Goal: Task Accomplishment & Management: Manage account settings

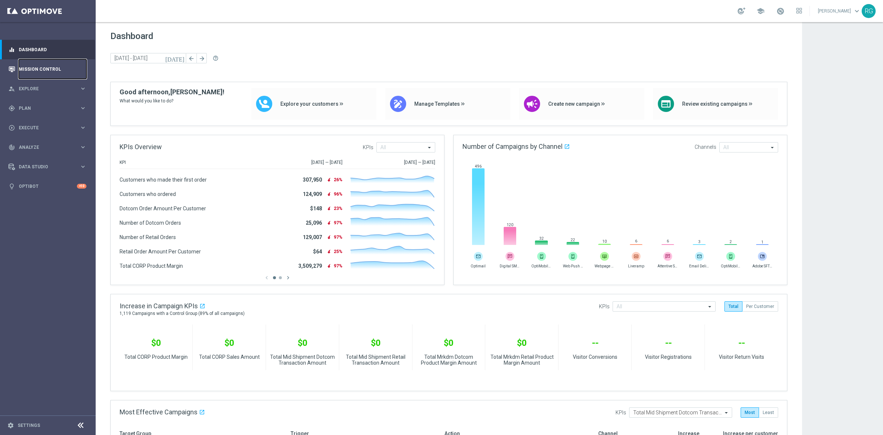
click at [44, 68] on link "Mission Control" at bounding box center [53, 69] width 68 height 20
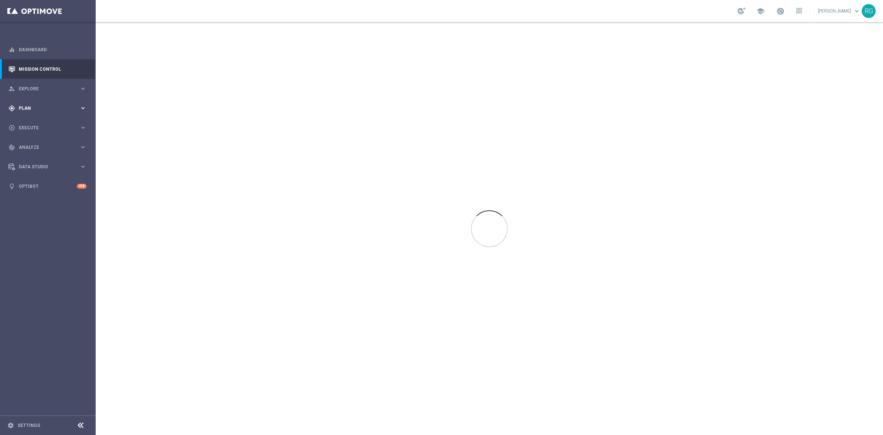
click at [30, 111] on div "gps_fixed Plan" at bounding box center [43, 108] width 71 height 7
click at [26, 123] on link "Target Groups" at bounding box center [47, 123] width 57 height 6
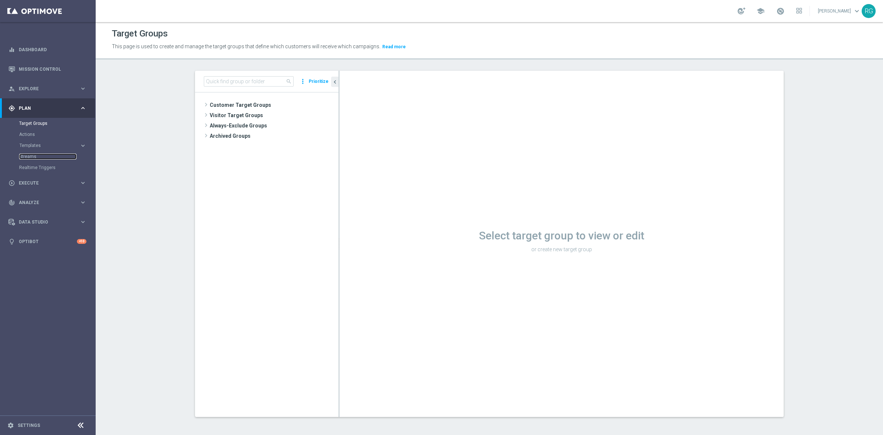
drag, startPoint x: 25, startPoint y: 155, endPoint x: 160, endPoint y: 116, distance: 141.4
click at [25, 155] on link "Streams" at bounding box center [47, 156] width 57 height 6
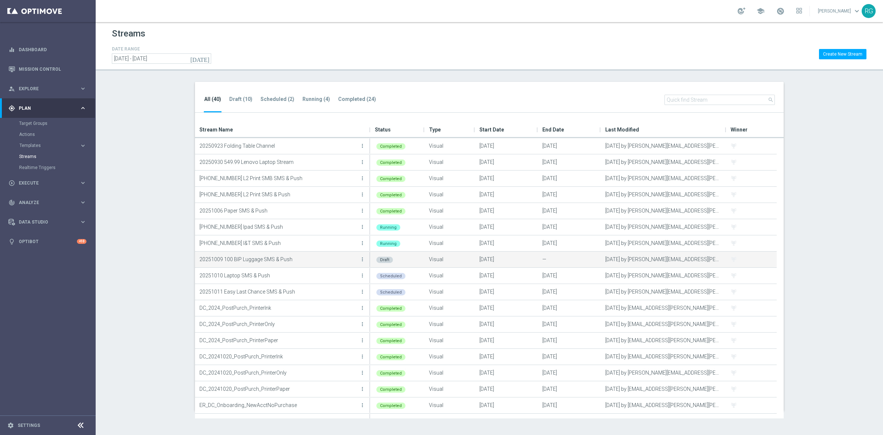
click at [265, 257] on p "20251009 100 BIP Luggage SMS & Push" at bounding box center [278, 259] width 159 height 11
click at [29, 121] on link "Target Groups" at bounding box center [47, 123] width 57 height 6
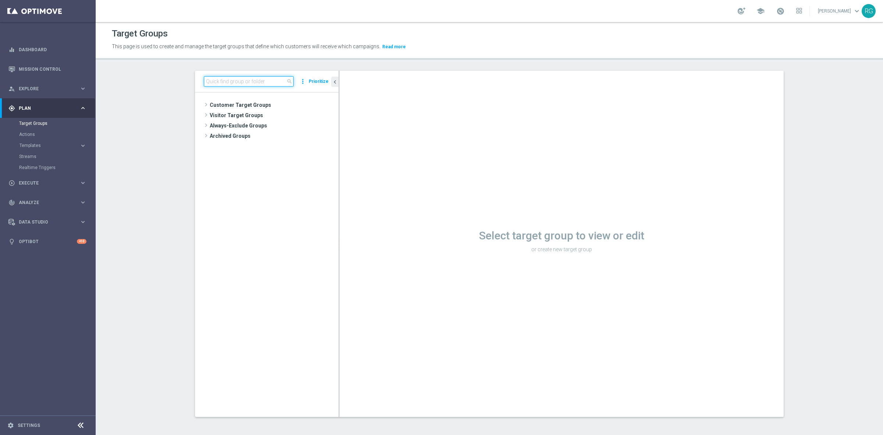
click at [215, 83] on input at bounding box center [249, 81] width 90 height 10
type input "[DATE]"
click at [278, 133] on div "insert_drive_file [DATE] HP Printer" at bounding box center [276, 136] width 89 height 10
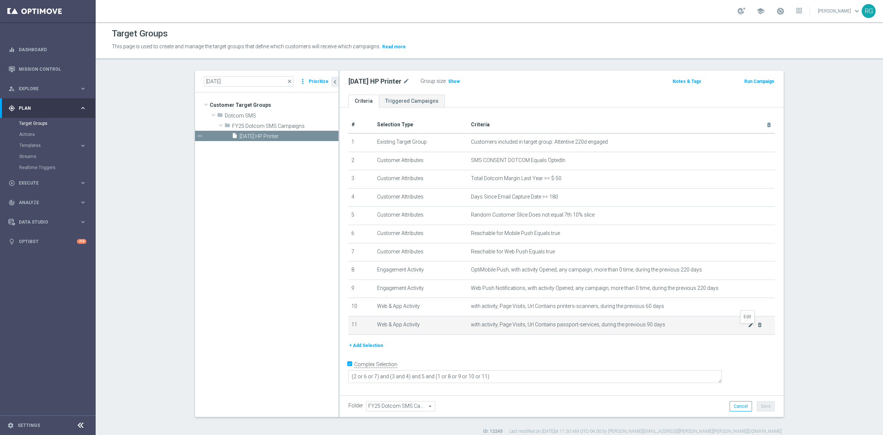
click at [748, 326] on icon "mode_edit" at bounding box center [751, 325] width 6 height 6
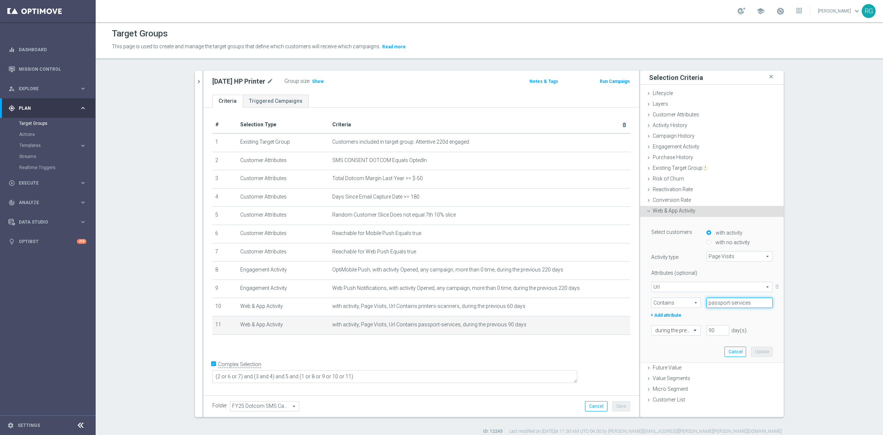
drag, startPoint x: 757, startPoint y: 306, endPoint x: 679, endPoint y: 301, distance: 77.8
click at [680, 301] on div "Contains Contains arrow_drop_down search passport-services" at bounding box center [712, 302] width 133 height 10
type input "HP"
click at [758, 350] on button "Update" at bounding box center [762, 351] width 22 height 10
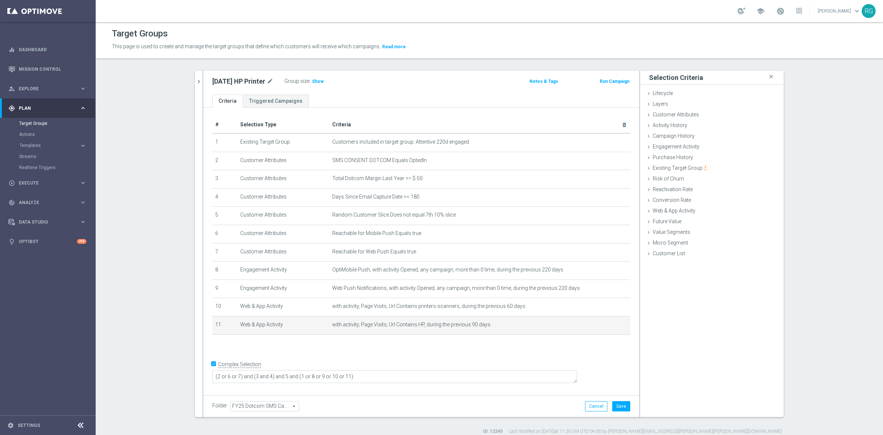
click at [623, 400] on div "Folder FY25 Dotcom SMS Campaigns FY25 Dotcom SMS Campaigns arrow_drop_down sear…" at bounding box center [422, 406] width 436 height 22
click at [623, 403] on button "Save" at bounding box center [621, 406] width 18 height 10
click at [321, 78] on h3 "Show" at bounding box center [317, 81] width 13 height 8
click at [604, 326] on icon "mode_edit" at bounding box center [607, 325] width 6 height 6
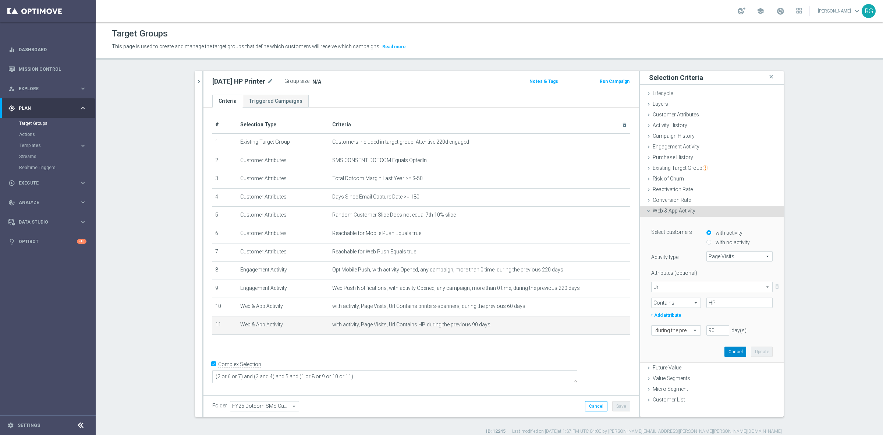
click at [732, 352] on button "Cancel" at bounding box center [736, 351] width 22 height 10
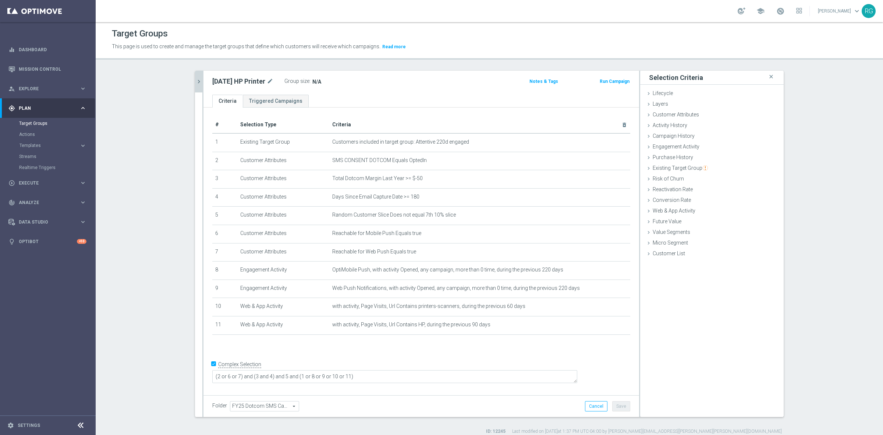
click at [198, 74] on button "chevron_right" at bounding box center [198, 82] width 7 height 22
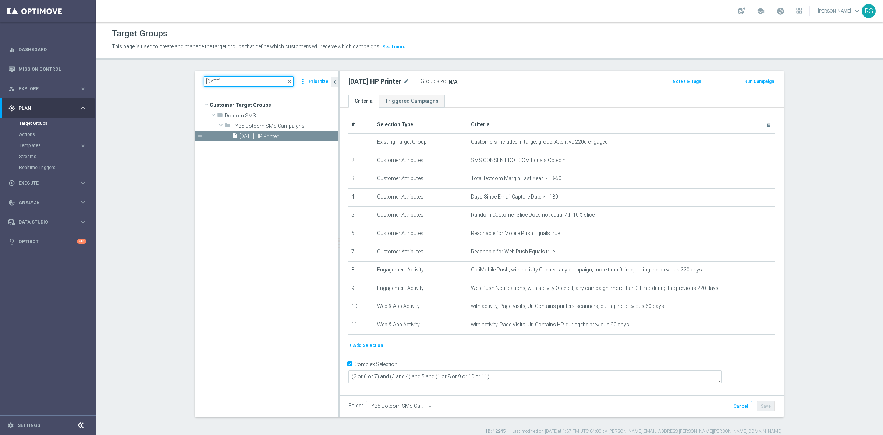
click at [230, 78] on input "[DATE]" at bounding box center [249, 81] width 90 height 10
click at [210, 80] on input "[DATE]" at bounding box center [249, 81] width 90 height 10
type input "[DATE]"
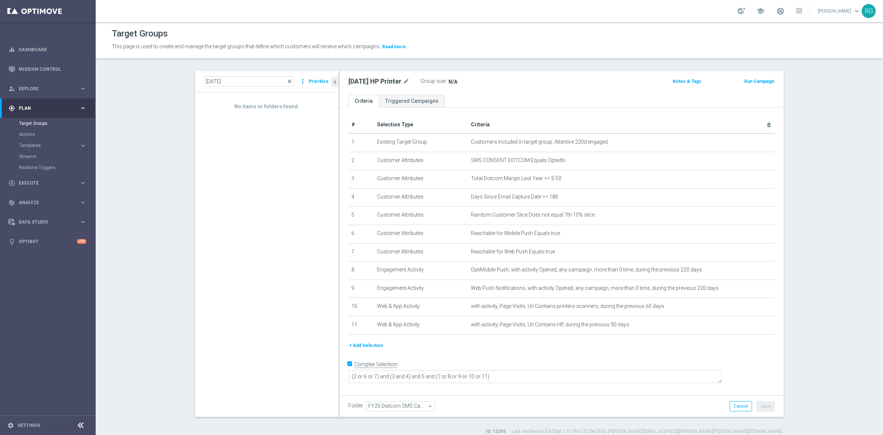
click at [287, 80] on span "close" at bounding box center [290, 81] width 6 height 6
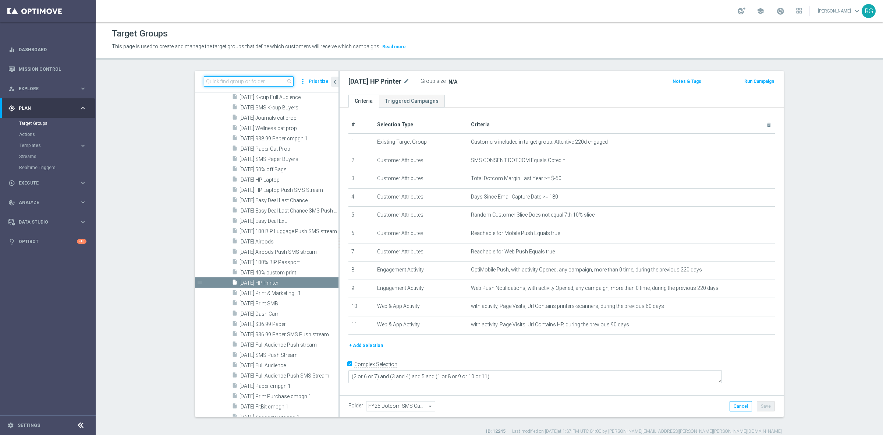
click at [224, 84] on input at bounding box center [249, 81] width 90 height 10
click at [242, 85] on input at bounding box center [249, 81] width 90 height 10
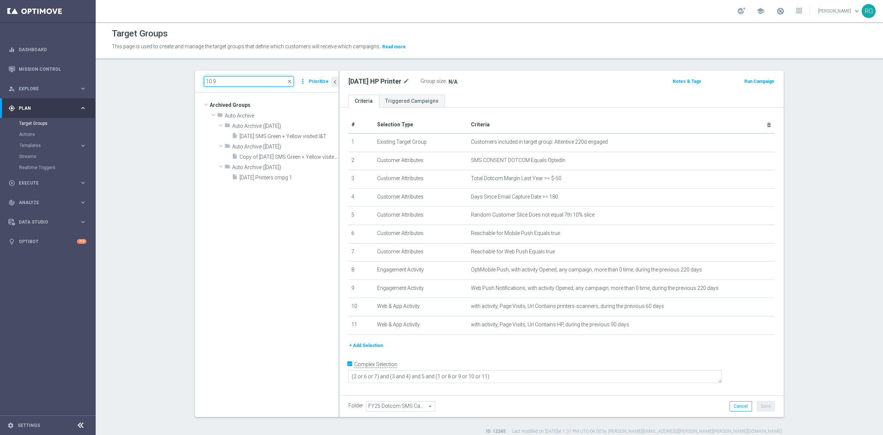
scroll to position [0, 0]
type input "[DATE]"
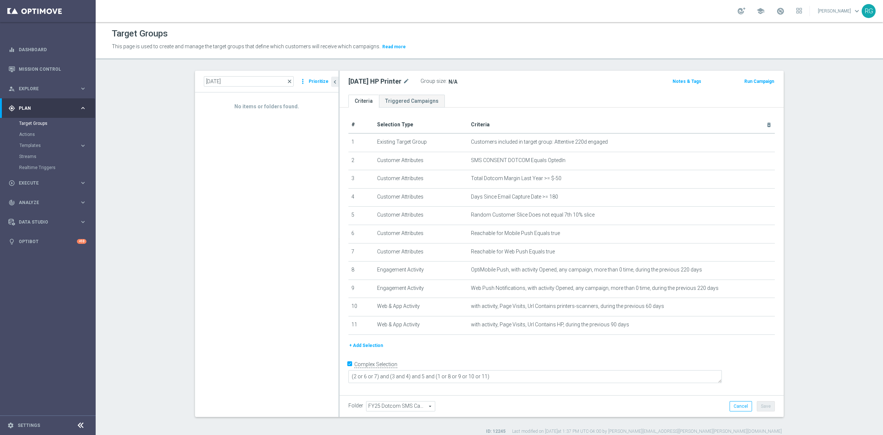
click at [288, 80] on span "close" at bounding box center [290, 81] width 6 height 6
click at [512, 15] on div "school [PERSON_NAME] keyboard_arrow_down RG" at bounding box center [490, 11] width 788 height 22
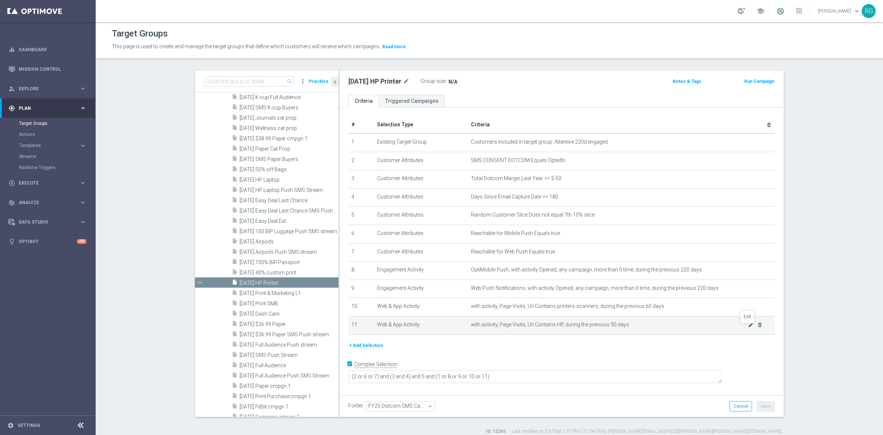
click at [750, 328] on icon "mode_edit" at bounding box center [751, 325] width 6 height 6
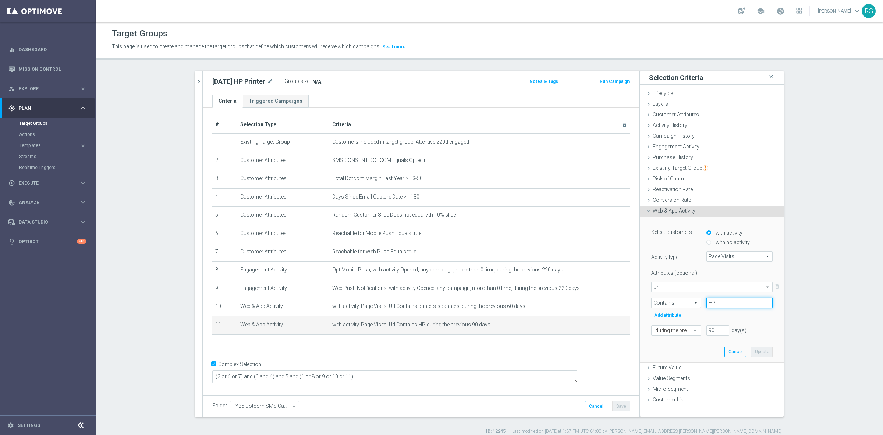
click at [717, 302] on input "HP" at bounding box center [740, 302] width 66 height 10
type input "HP-at-Staples"
drag, startPoint x: 713, startPoint y: 328, endPoint x: 673, endPoint y: 326, distance: 40.2
click at [673, 326] on div "during the previous 90 day(s). Enter a number between 1 and 730" at bounding box center [712, 330] width 133 height 10
type input "60"
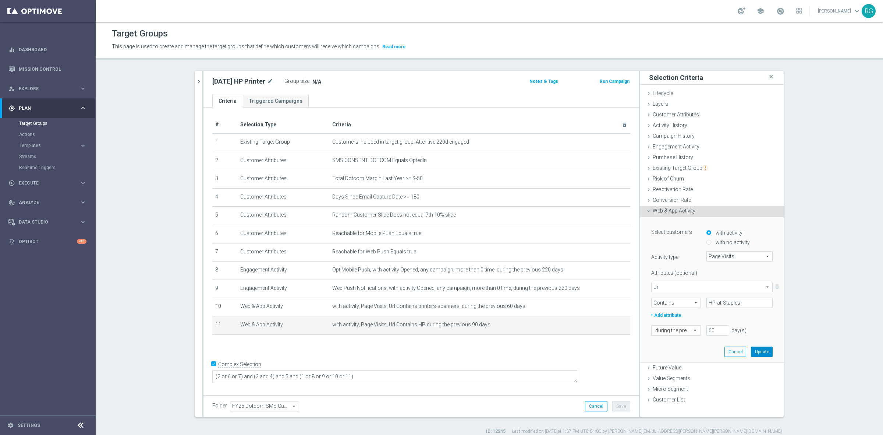
click at [764, 350] on button "Update" at bounding box center [762, 351] width 22 height 10
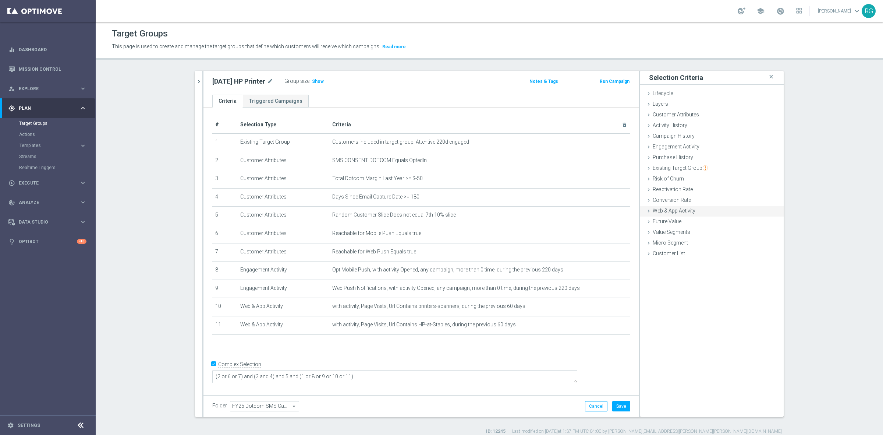
click at [646, 209] on icon at bounding box center [649, 211] width 6 height 6
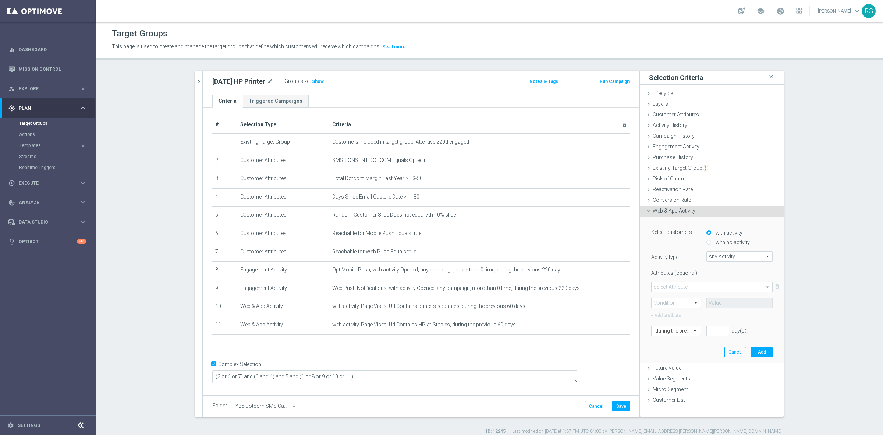
click at [721, 253] on span "Any Activity" at bounding box center [740, 256] width 66 height 10
click at [724, 277] on span "Page Visits" at bounding box center [739, 277] width 59 height 6
type input "Page Visits"
click at [653, 283] on span at bounding box center [712, 287] width 121 height 10
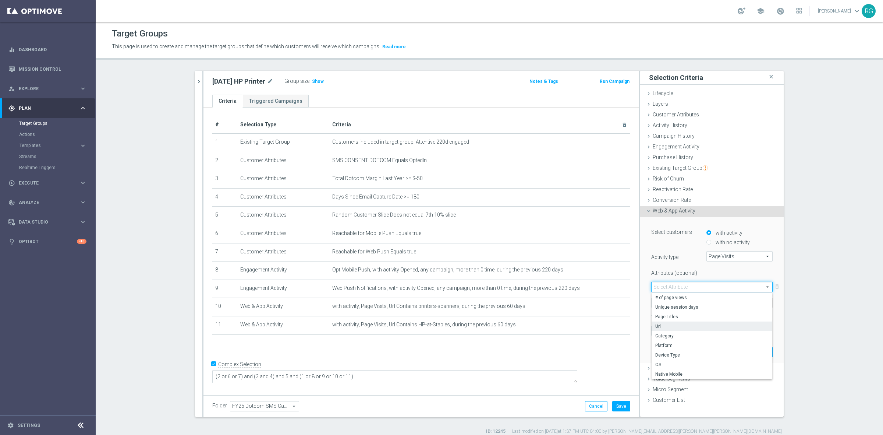
click at [660, 327] on span "Url" at bounding box center [712, 326] width 113 height 6
type input "Url"
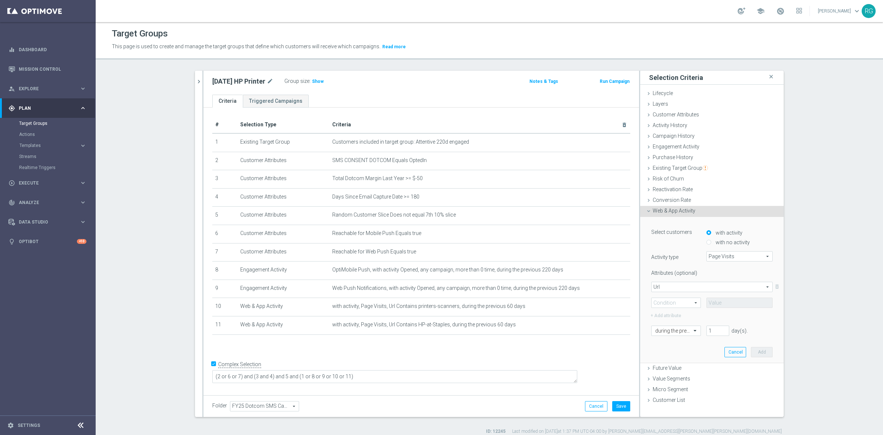
click at [673, 303] on span at bounding box center [676, 303] width 49 height 10
click at [667, 349] on span "Contains" at bounding box center [677, 352] width 42 height 6
type input "Contains"
click at [733, 297] on input "text" at bounding box center [740, 302] width 66 height 10
type input "hp-tech-event"
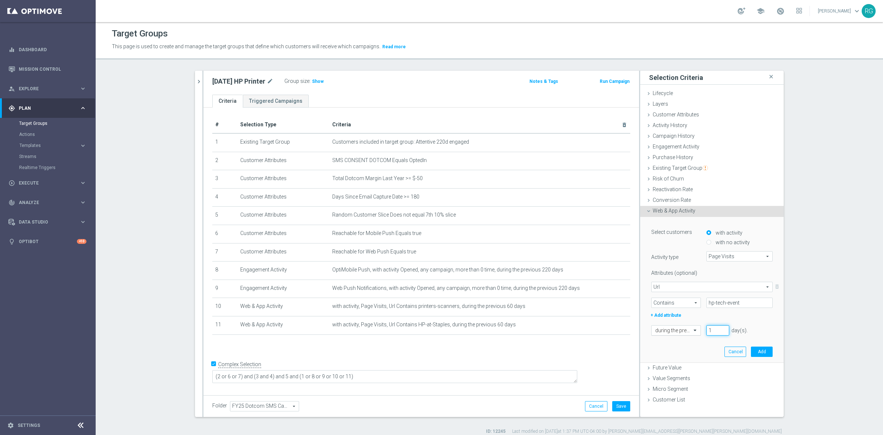
drag, startPoint x: 715, startPoint y: 329, endPoint x: 672, endPoint y: 330, distance: 43.1
click at [672, 330] on div "during the previous 1 day(s). Enter a number between 1 and 730" at bounding box center [712, 330] width 133 height 10
type input "60"
click at [757, 349] on button "Add" at bounding box center [762, 351] width 22 height 10
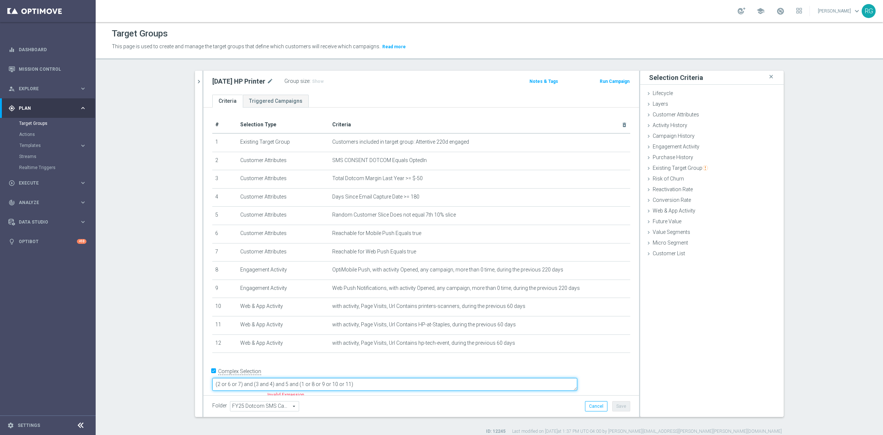
click at [396, 378] on textarea "(2 or 6 or 7) and (3 and 4) and 5 and (1 or 8 or 9 or 10 or 11)" at bounding box center [394, 384] width 365 height 13
type textarea "(2 or 6 or 7) and (3 and 4) and 5 and (1 or 8 or 9 or 10 or 11 or 12)"
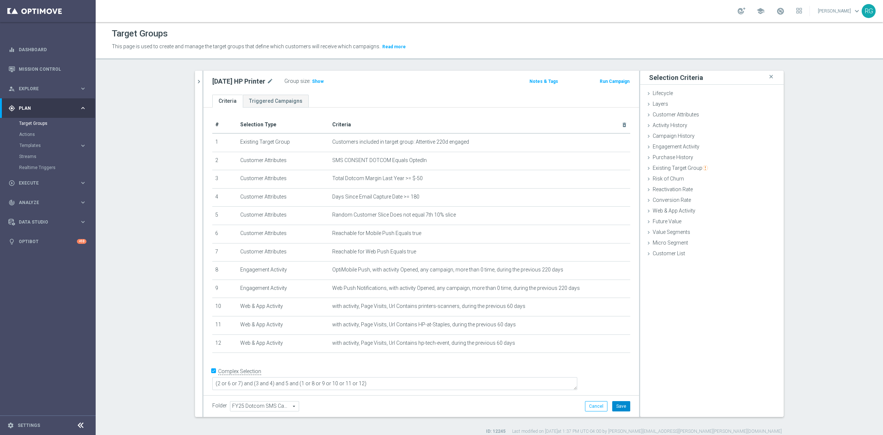
click at [614, 407] on button "Save" at bounding box center [621, 406] width 18 height 10
click at [321, 81] on span "Show" at bounding box center [318, 81] width 12 height 5
click at [198, 80] on icon "chevron_right" at bounding box center [198, 81] width 7 height 7
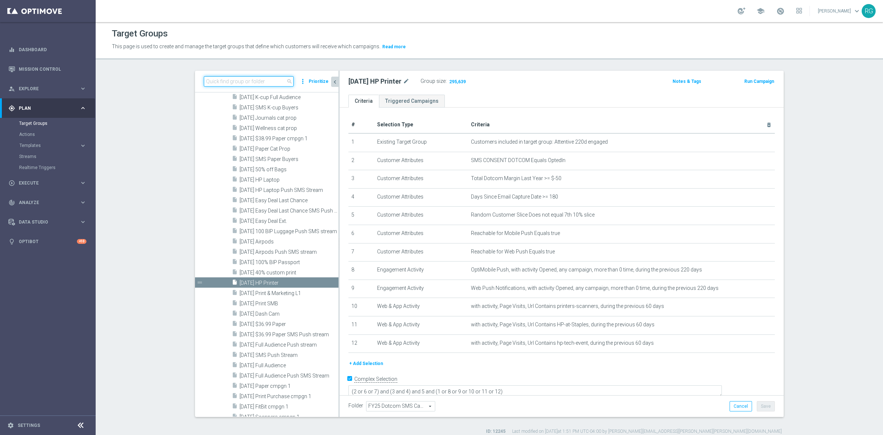
click at [255, 85] on input at bounding box center [249, 81] width 90 height 10
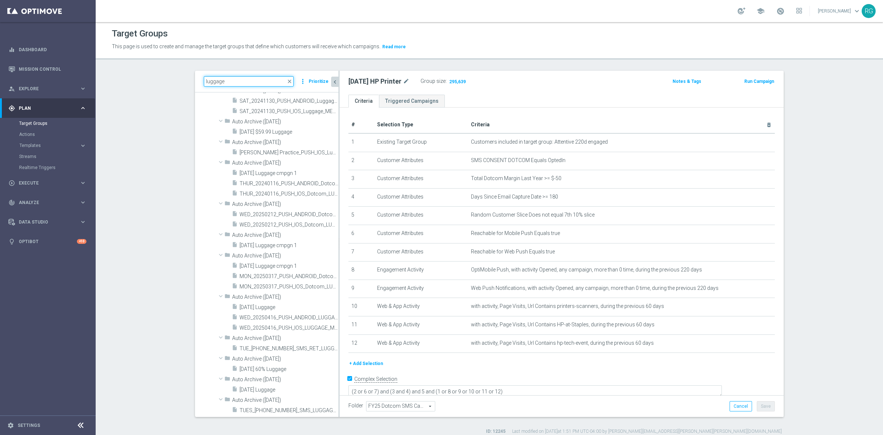
type input "luggage"
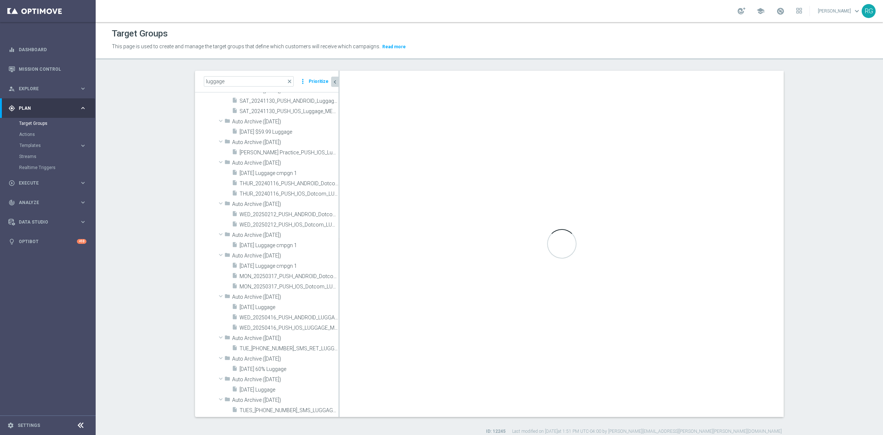
type textarea "(1 or 8 or 9) and 7 and (4 and 5) and (2 or 3 or 6 or 10 or 11)"
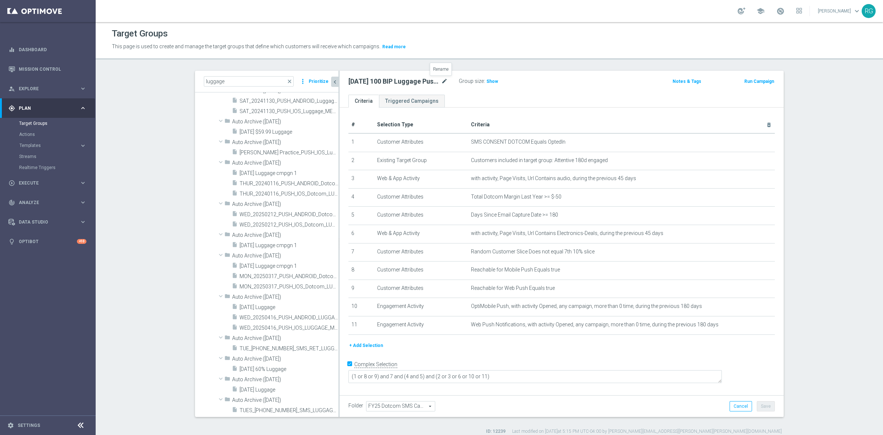
click at [441, 80] on icon "mode_edit" at bounding box center [444, 81] width 7 height 9
click at [354, 82] on input "[DATE] 100 BIP Luggage Push SMS stream" at bounding box center [398, 82] width 99 height 10
type input "[DATE] 100 BIP Luggage Push SMS stream"
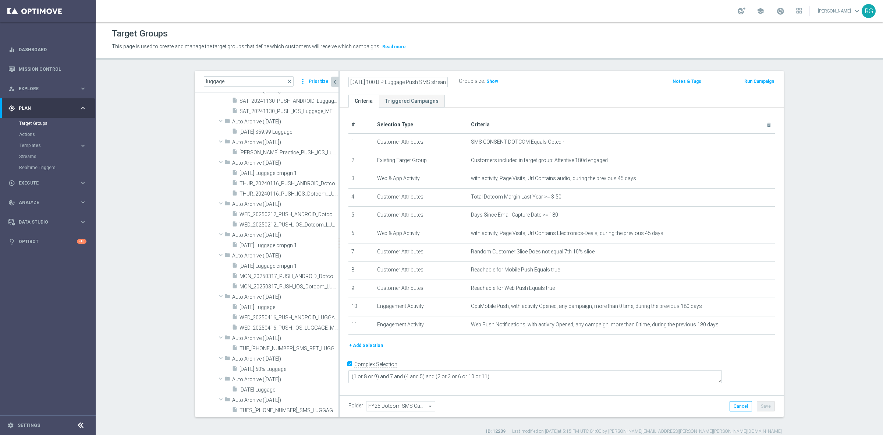
click at [628, 93] on div "[DATE] 100 BIP Luggage Push SMS stream Group size : Show Notes & Tags Run Campa…" at bounding box center [562, 83] width 444 height 24
click at [766, 406] on button "Save" at bounding box center [766, 406] width 18 height 10
drag, startPoint x: 254, startPoint y: 80, endPoint x: 184, endPoint y: 74, distance: 70.2
click at [185, 75] on div "luggage close more_vert Prioritize Customer Target Groups library_add create_ne…" at bounding box center [489, 253] width 618 height 364
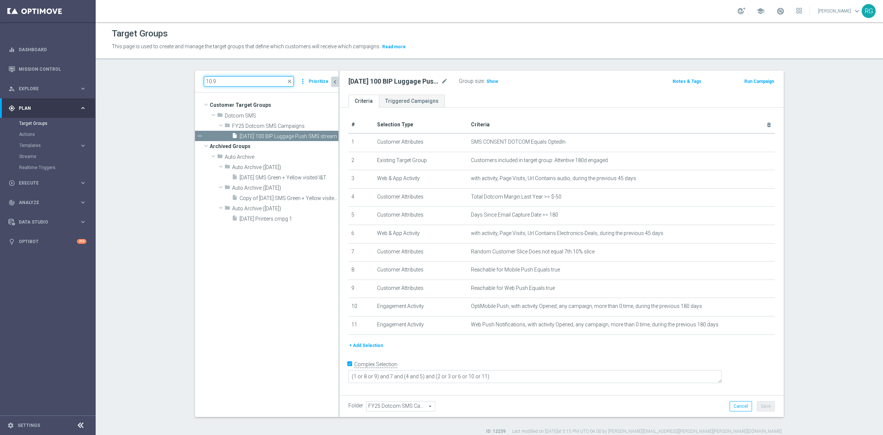
type input "10.9"
click at [750, 159] on icon "mode_edit" at bounding box center [751, 160] width 6 height 6
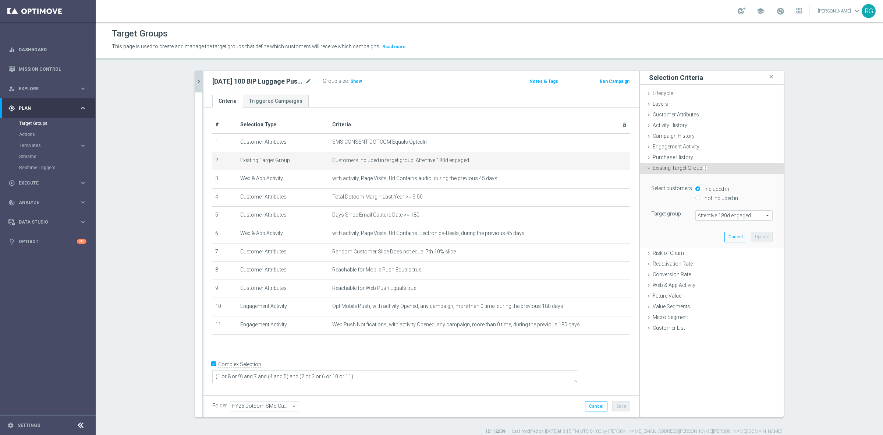
click at [734, 213] on span "Attentive 180d engaged" at bounding box center [734, 216] width 77 height 10
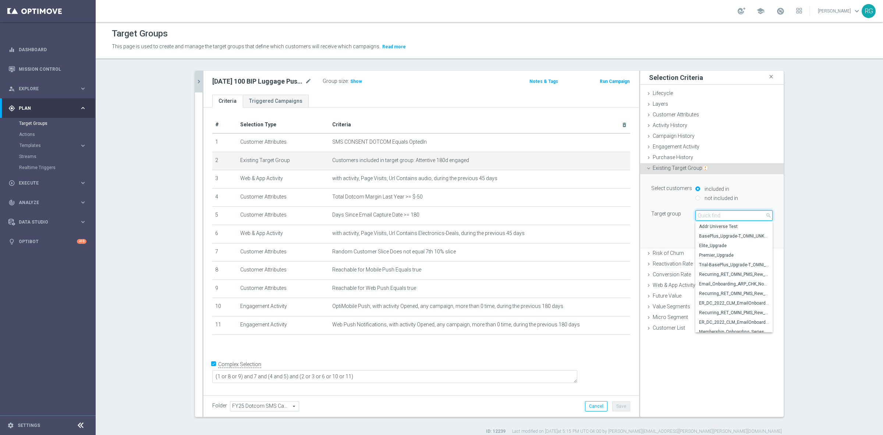
click at [734, 213] on input "search" at bounding box center [734, 215] width 77 height 10
type input "attentive 220"
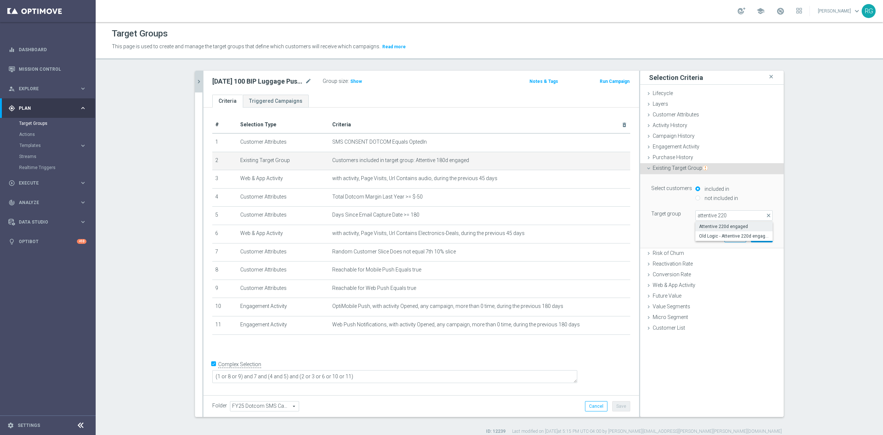
click at [743, 223] on label "Attentive 220d engaged" at bounding box center [734, 227] width 77 height 10
type input "Attentive 220d engaged"
click at [767, 236] on button "Update" at bounding box center [762, 237] width 22 height 10
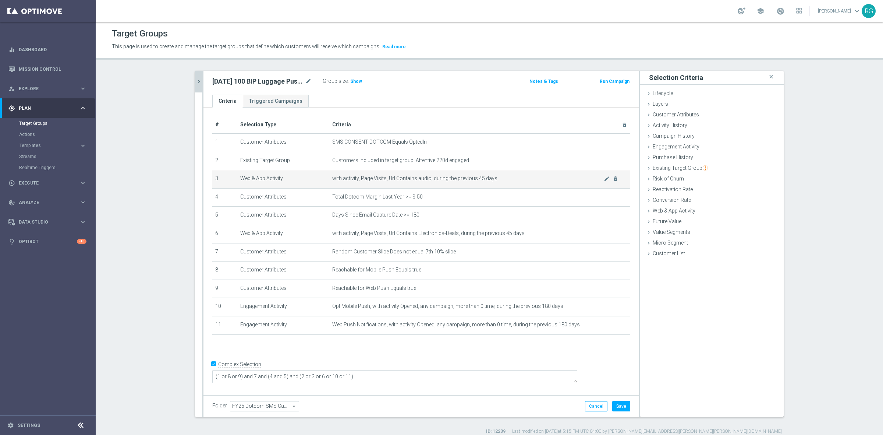
click at [615, 180] on td "with activity, Page Visits, Url Contains audio, during the previous 45 days mod…" at bounding box center [479, 179] width 301 height 18
click at [614, 179] on icon "delete_forever" at bounding box center [616, 179] width 6 height 6
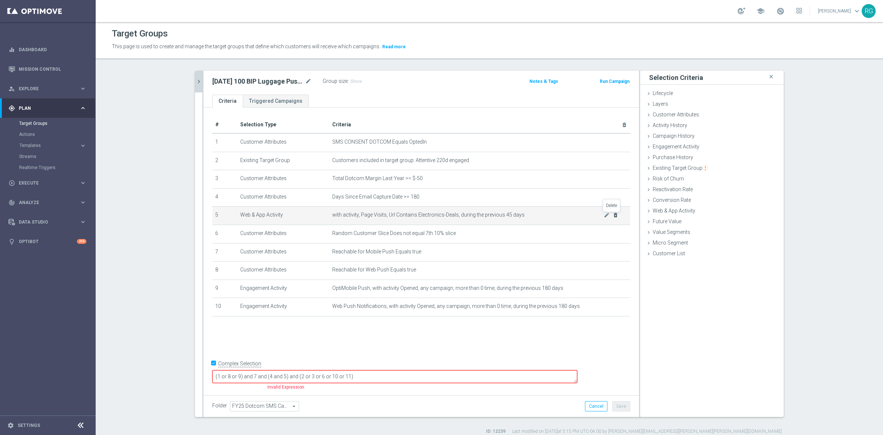
click at [613, 214] on icon "delete_forever" at bounding box center [616, 215] width 6 height 6
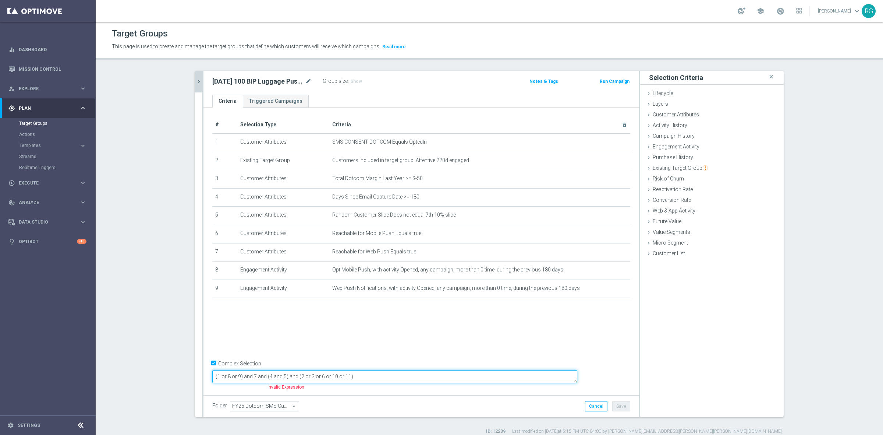
click at [306, 377] on textarea "(1 or 8 or 9) and 7 and (4 and 5) and (2 or 3 or 6 or 10 or 11)" at bounding box center [394, 376] width 365 height 13
click at [320, 374] on textarea "(1 or 8 or 9) and 5 and (4 and 5) and (2 or 3 or 6 or 10 or 11)" at bounding box center [394, 376] width 365 height 13
click at [368, 376] on textarea "(1 or 8 or 9) and 5 and (3 and 4) and (2 or 3 or 6 or 10 or 11)" at bounding box center [394, 376] width 365 height 13
drag, startPoint x: 387, startPoint y: 374, endPoint x: 359, endPoint y: 377, distance: 28.2
click at [359, 377] on textarea "(1 or 8 or 9) and 5 and (3 and 4) and (2 or 6 or 10 or 11)" at bounding box center [394, 376] width 365 height 13
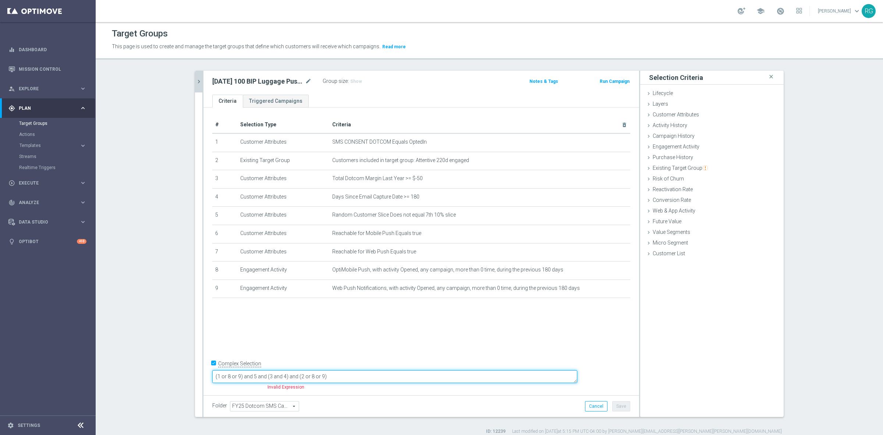
click at [279, 375] on textarea "(1 or 8 or 9) and 5 and (3 and 4) and (2 or 8 or 9)" at bounding box center [394, 376] width 365 height 13
type textarea "(1 or 6 or 7) and 5 and (3 and 4) and (2 or 8 or 9)"
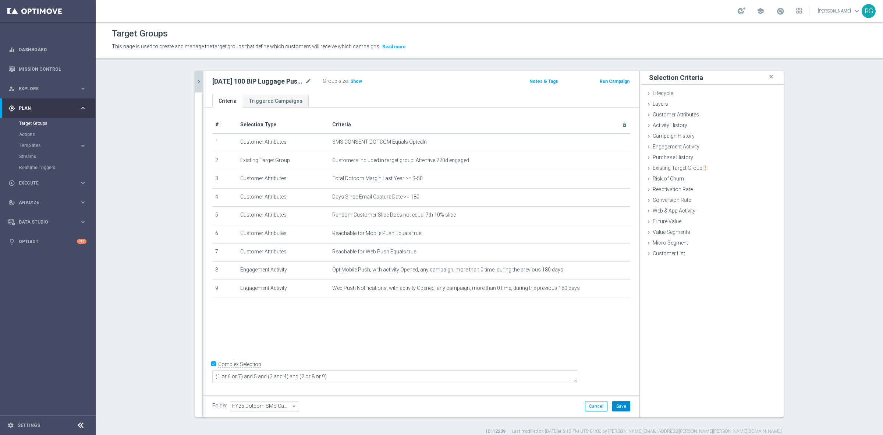
click at [621, 401] on button "Save" at bounding box center [621, 406] width 18 height 10
click at [354, 77] on h3 "Show" at bounding box center [356, 81] width 13 height 8
click at [202, 84] on div at bounding box center [202, 244] width 1 height 346
click at [195, 86] on button "chevron_right" at bounding box center [198, 82] width 7 height 22
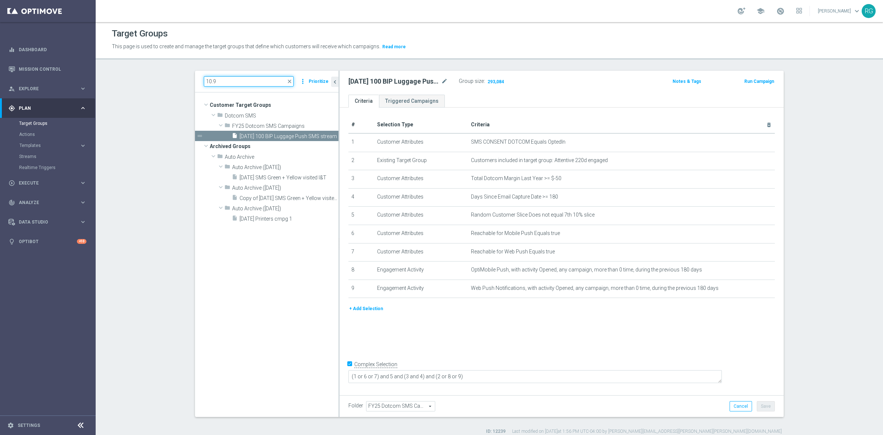
click at [218, 81] on input "10.9" at bounding box center [249, 81] width 90 height 10
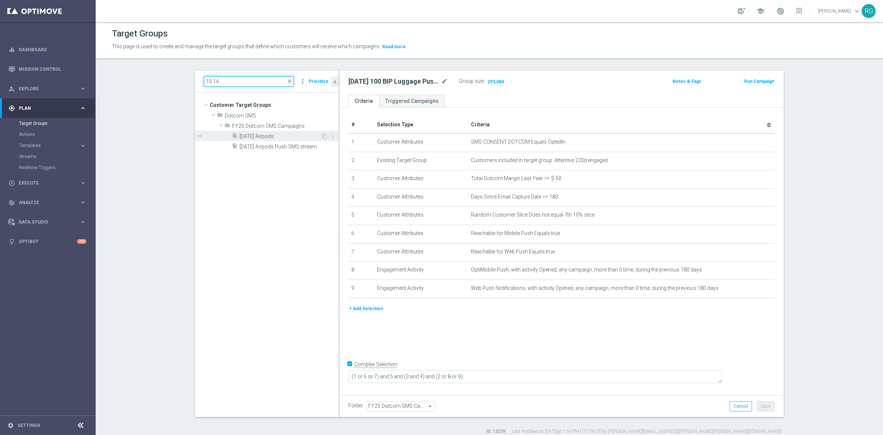
type input "10.14"
click at [289, 139] on span "[DATE] Airpods" at bounding box center [280, 136] width 81 height 6
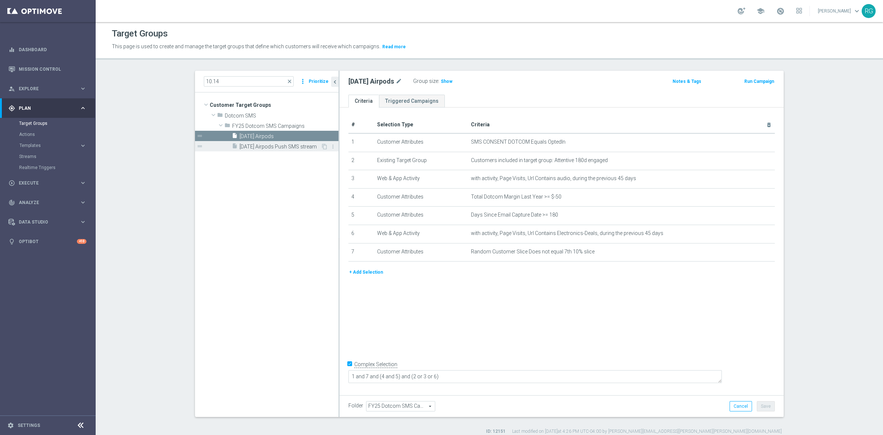
click at [257, 144] on span "[DATE] Airpods Push SMS stream" at bounding box center [280, 147] width 81 height 6
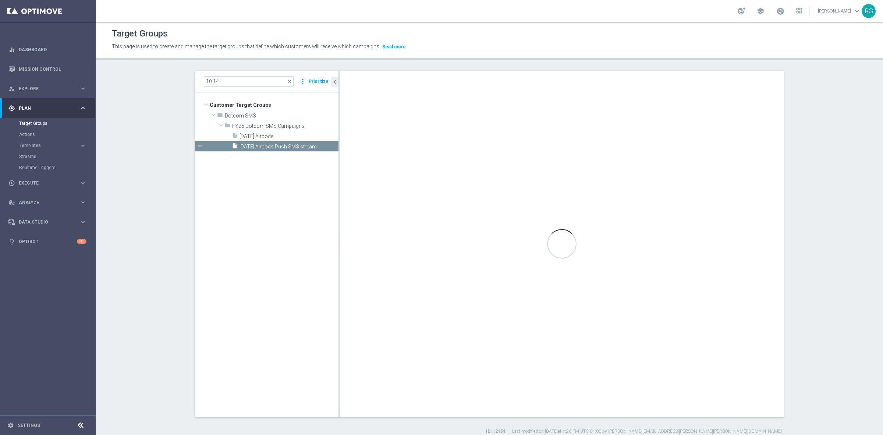
type textarea "(1 or 8 or 9) and 7 and (4 and 5) and (2 or 3 or 6 or 10 or 11)"
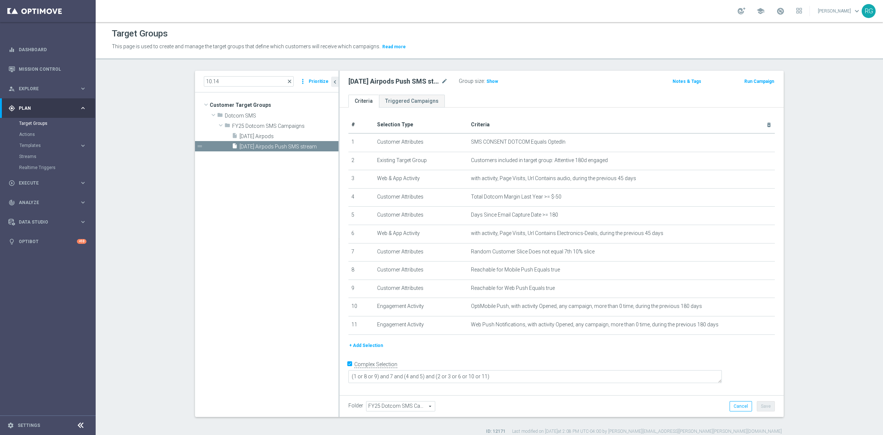
click at [287, 81] on span "close" at bounding box center [290, 81] width 6 height 6
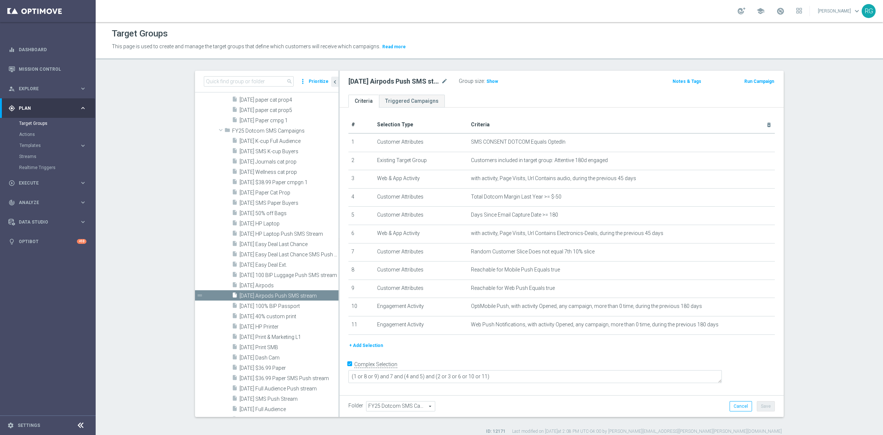
click at [249, 75] on div "search more_vert Prioritize" at bounding box center [267, 82] width 144 height 22
click at [245, 80] on input at bounding box center [249, 81] width 90 height 10
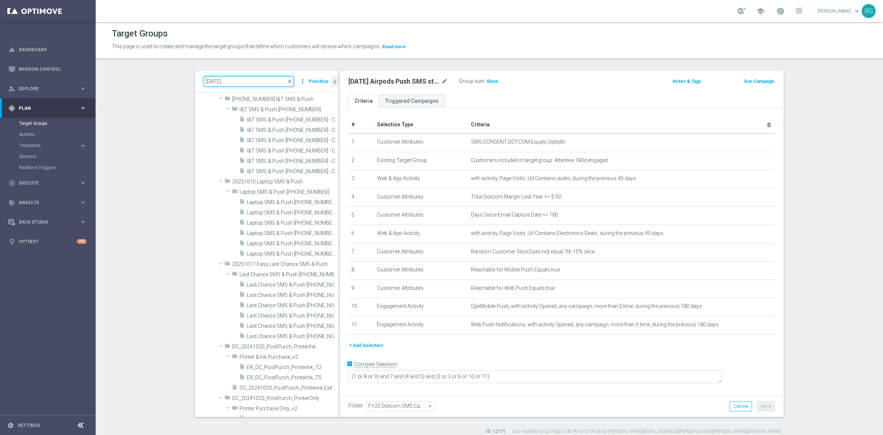
scroll to position [0, 0]
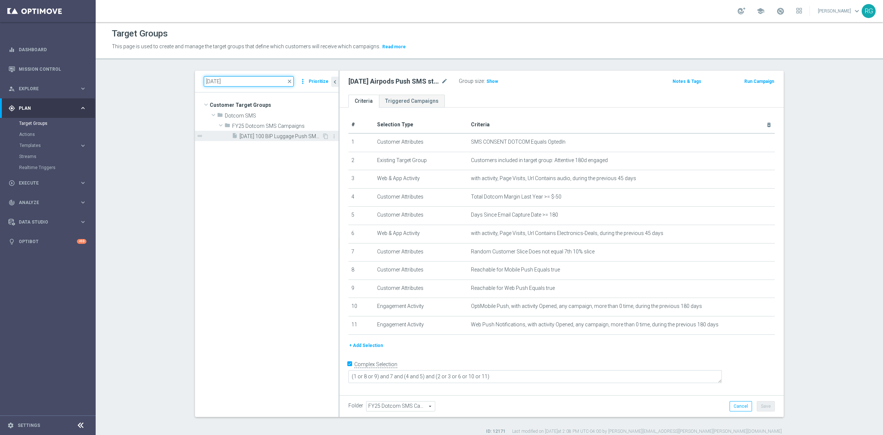
type input "[DATE]"
click at [266, 138] on span "[DATE] 100 BIP Luggage Push SMS stream" at bounding box center [281, 136] width 82 height 6
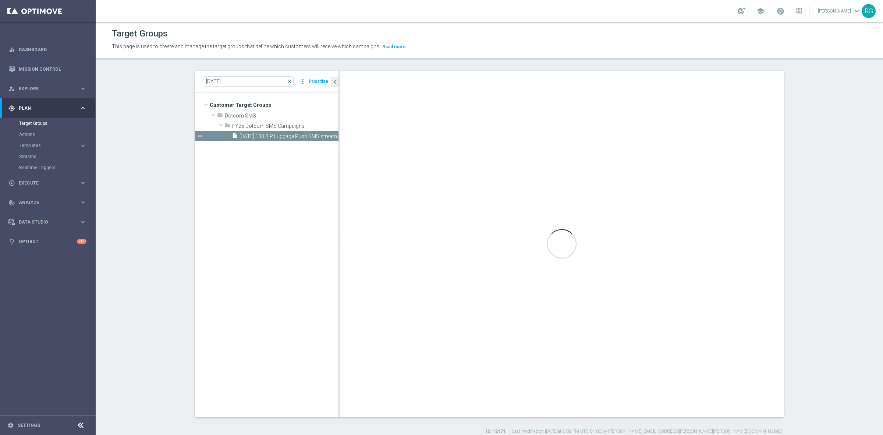
type textarea "(1 or 6 or 7) and 5 and (3 and 4) and (2 or 8 or 9)"
